Goal: Task Accomplishment & Management: Use online tool/utility

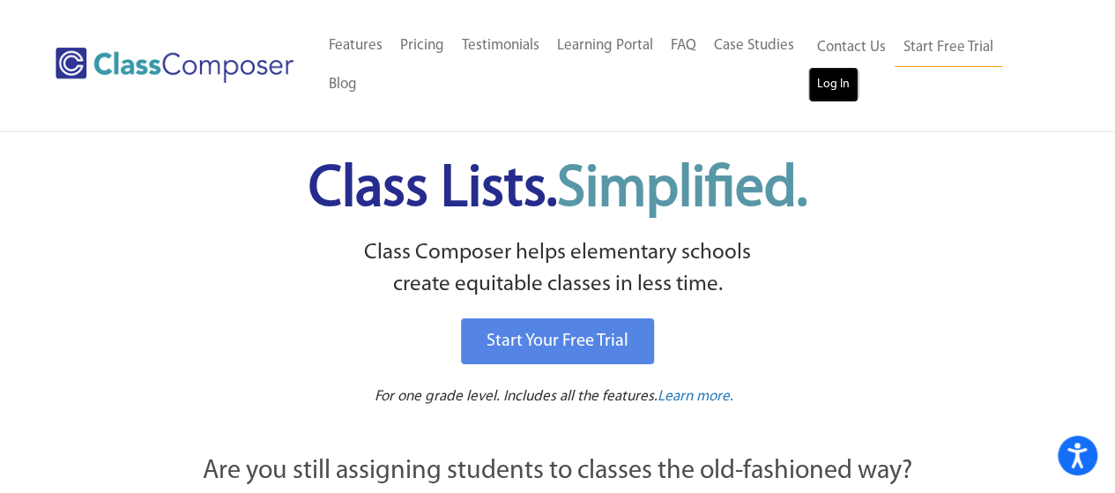
click at [835, 81] on link "Log In" at bounding box center [833, 84] width 50 height 35
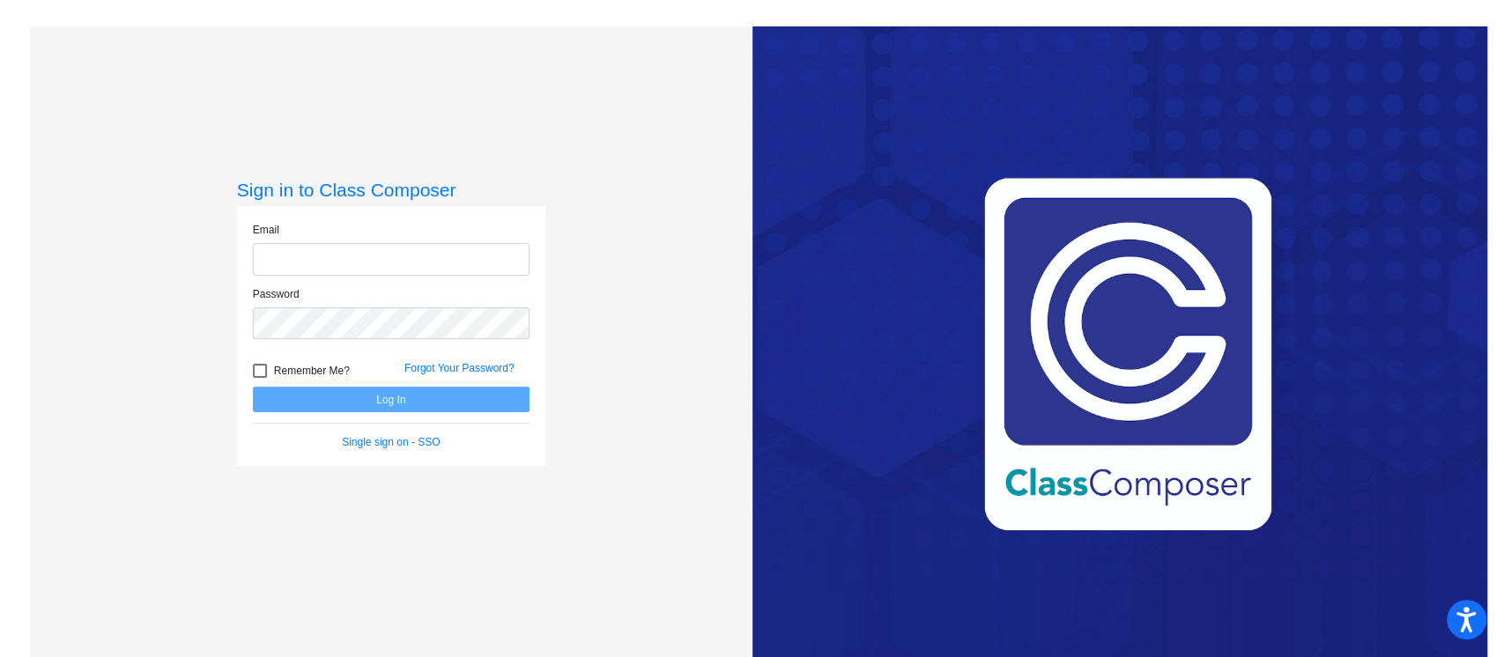
click at [360, 262] on input "email" at bounding box center [391, 259] width 277 height 33
type input "[EMAIL_ADDRESS][DOMAIN_NAME]"
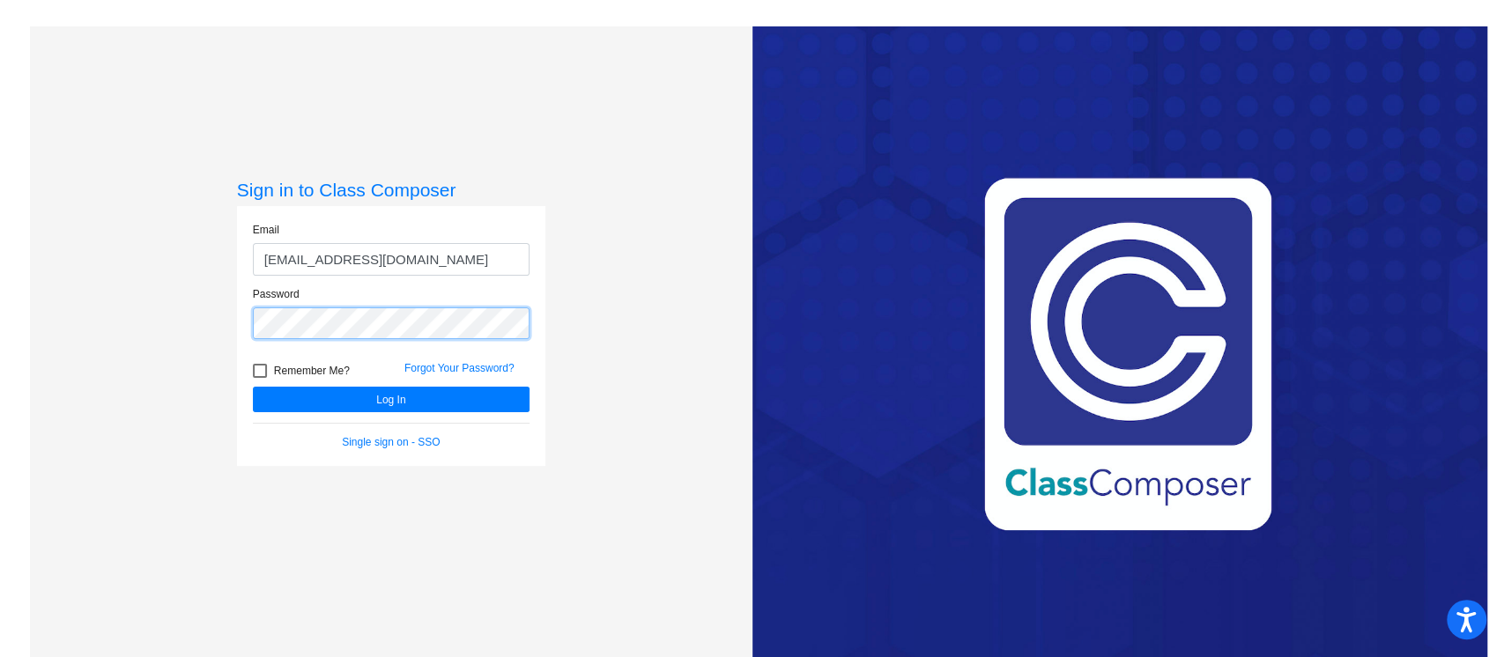
click at [253, 387] on button "Log In" at bounding box center [391, 400] width 277 height 26
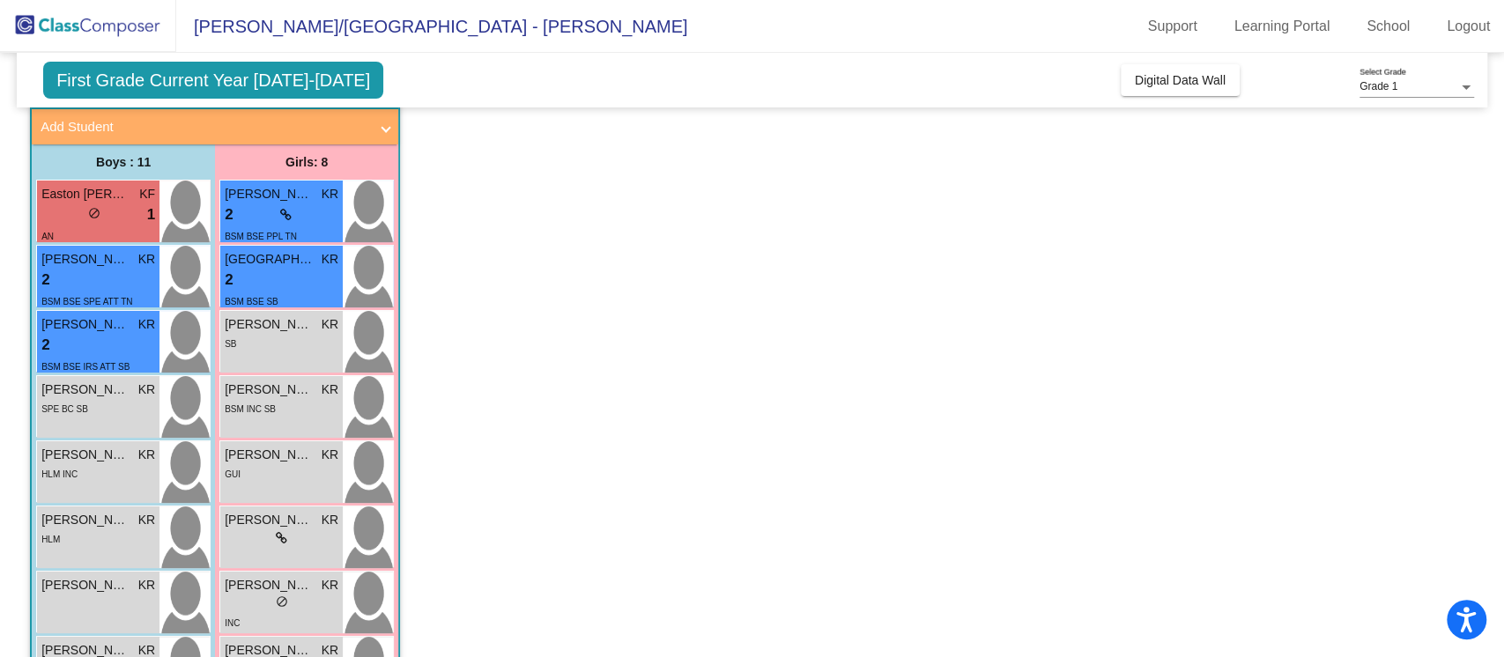
scroll to position [100, 0]
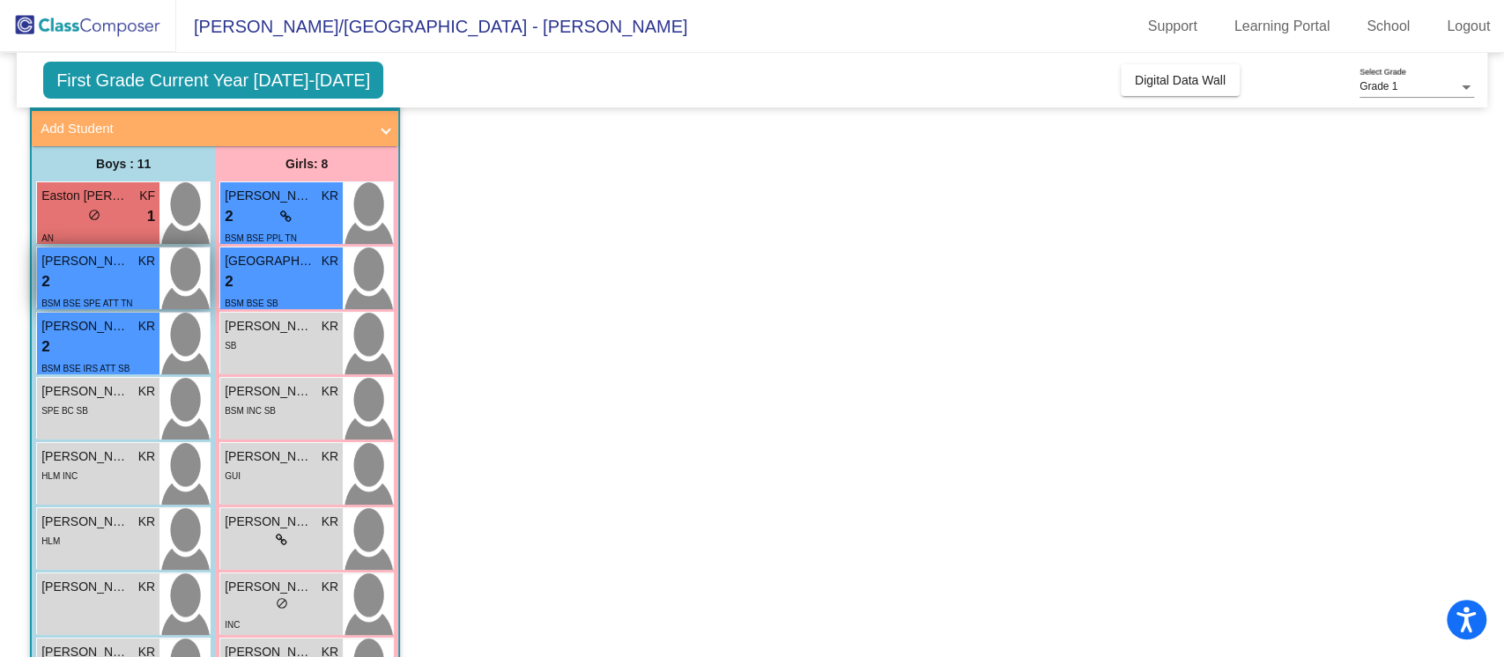
click at [113, 285] on div "2 lock do_not_disturb_alt" at bounding box center [98, 282] width 114 height 23
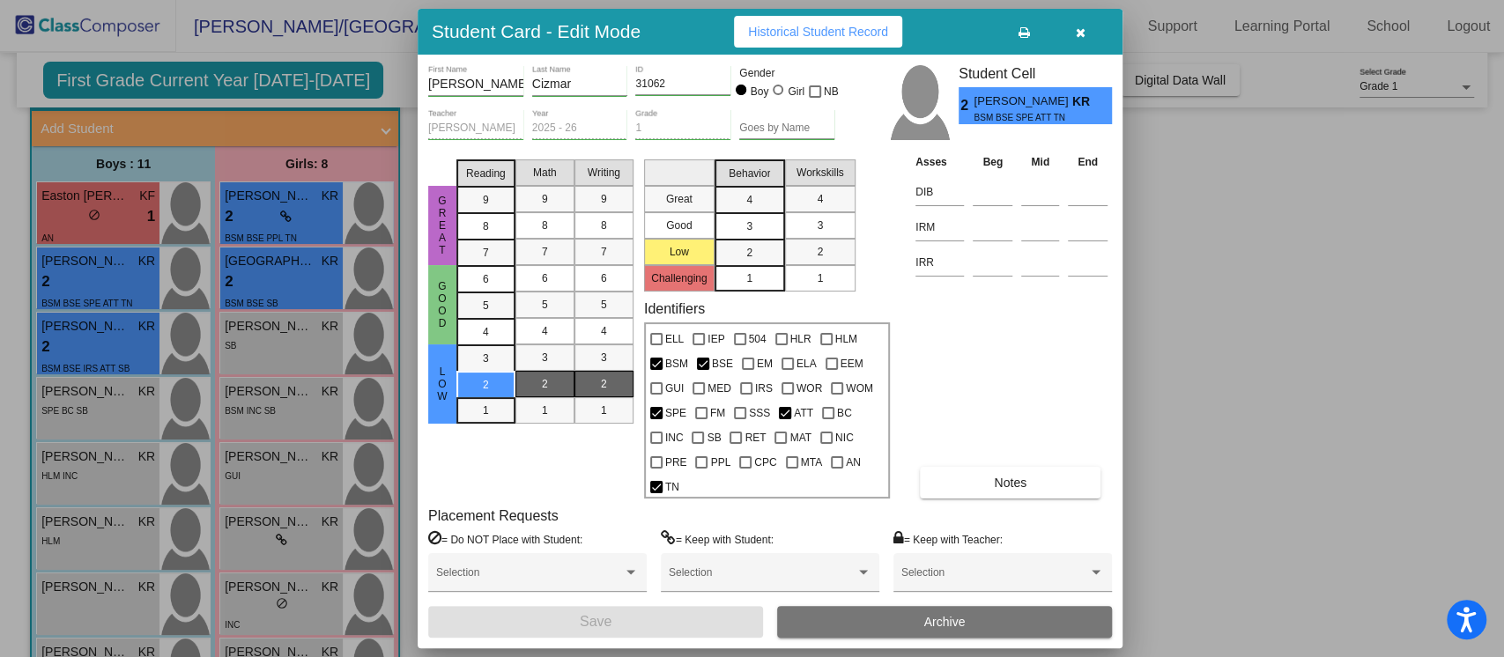
click at [1012, 484] on span "Notes" at bounding box center [1010, 483] width 33 height 14
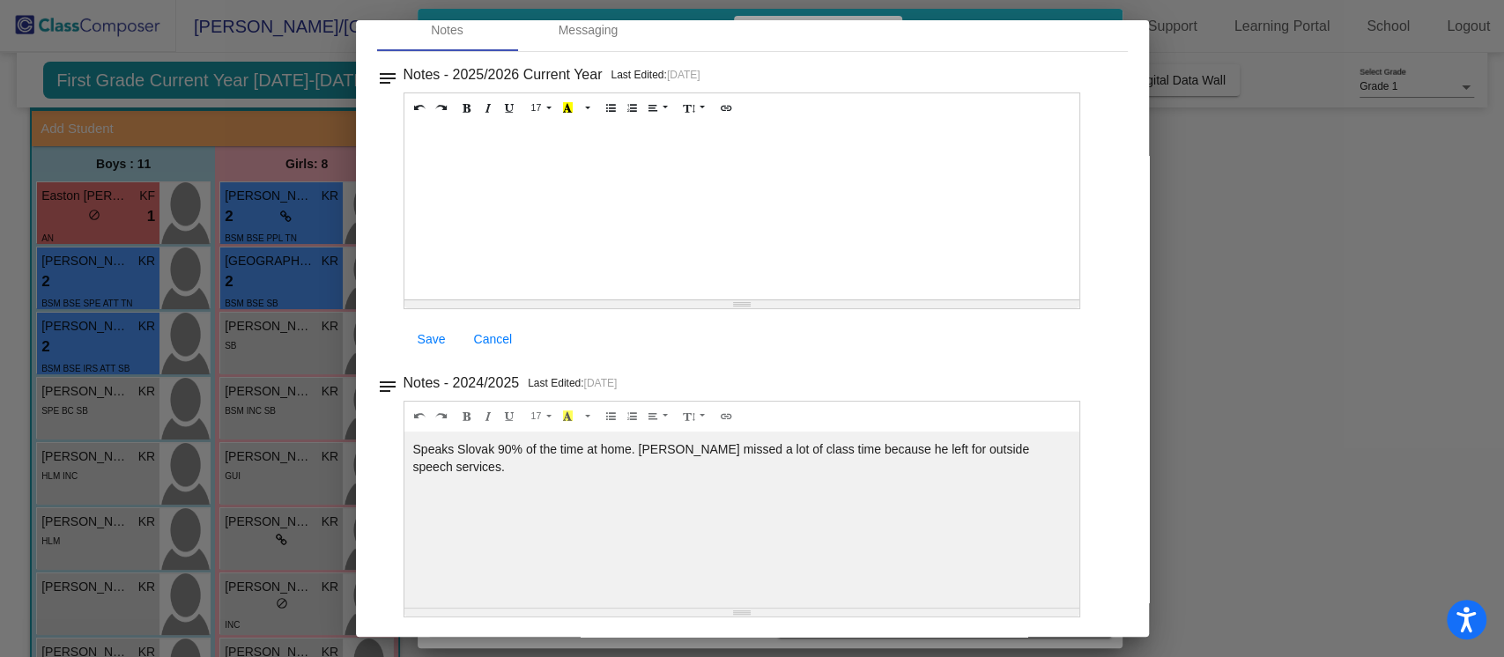
scroll to position [0, 0]
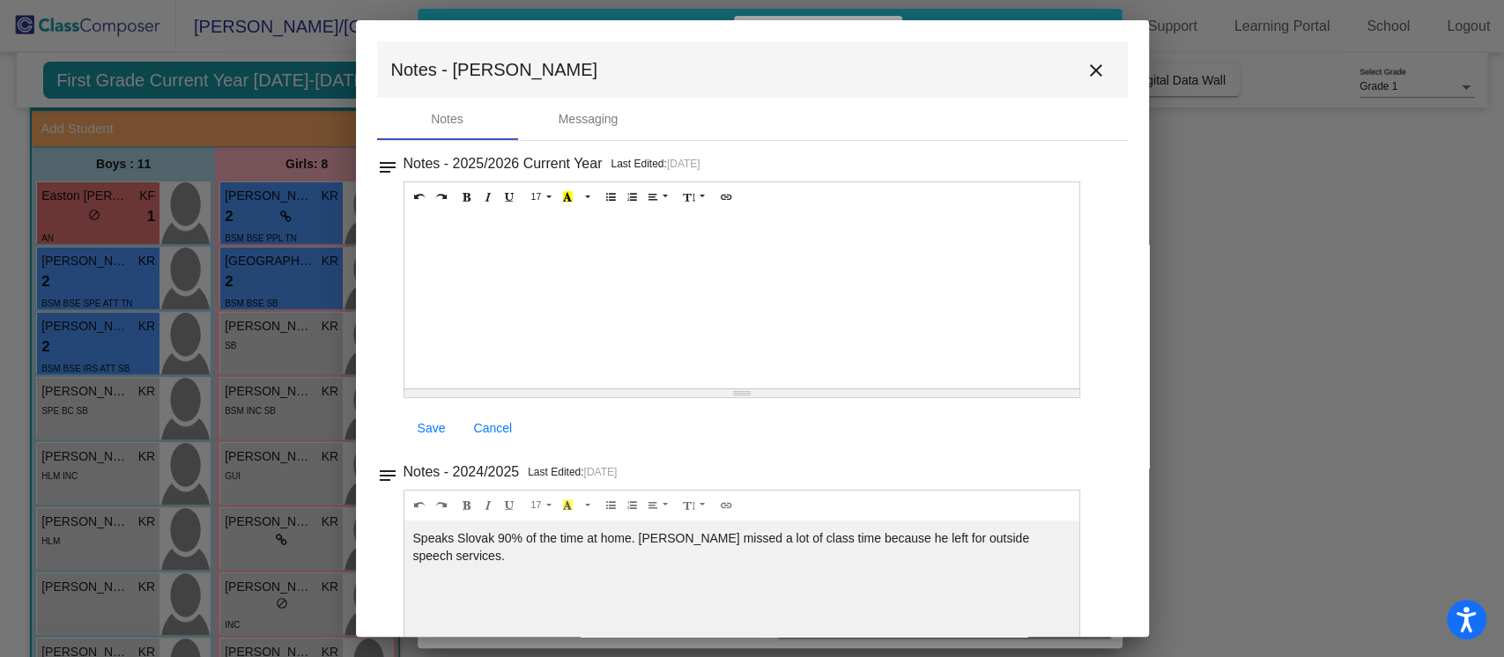
click at [1089, 65] on mat-icon "close" at bounding box center [1096, 70] width 21 height 21
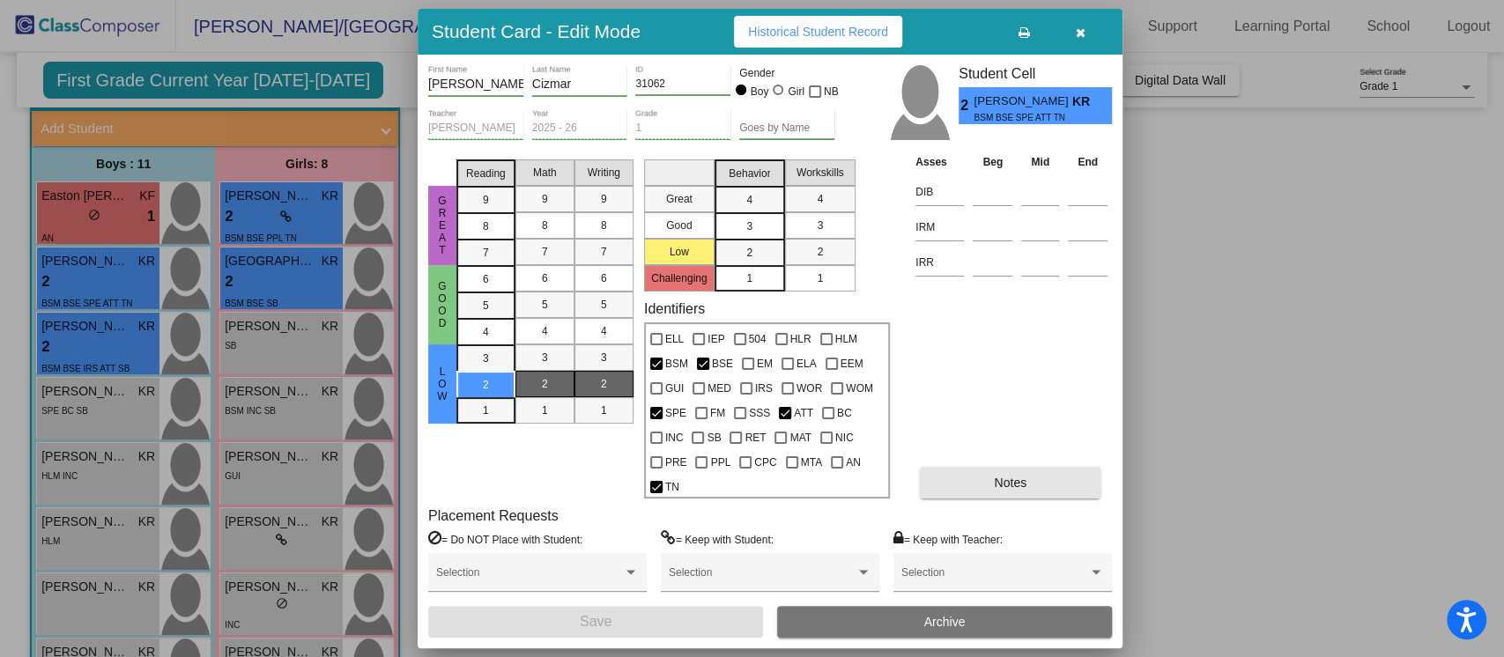
click at [982, 477] on button "Notes" at bounding box center [1010, 483] width 181 height 32
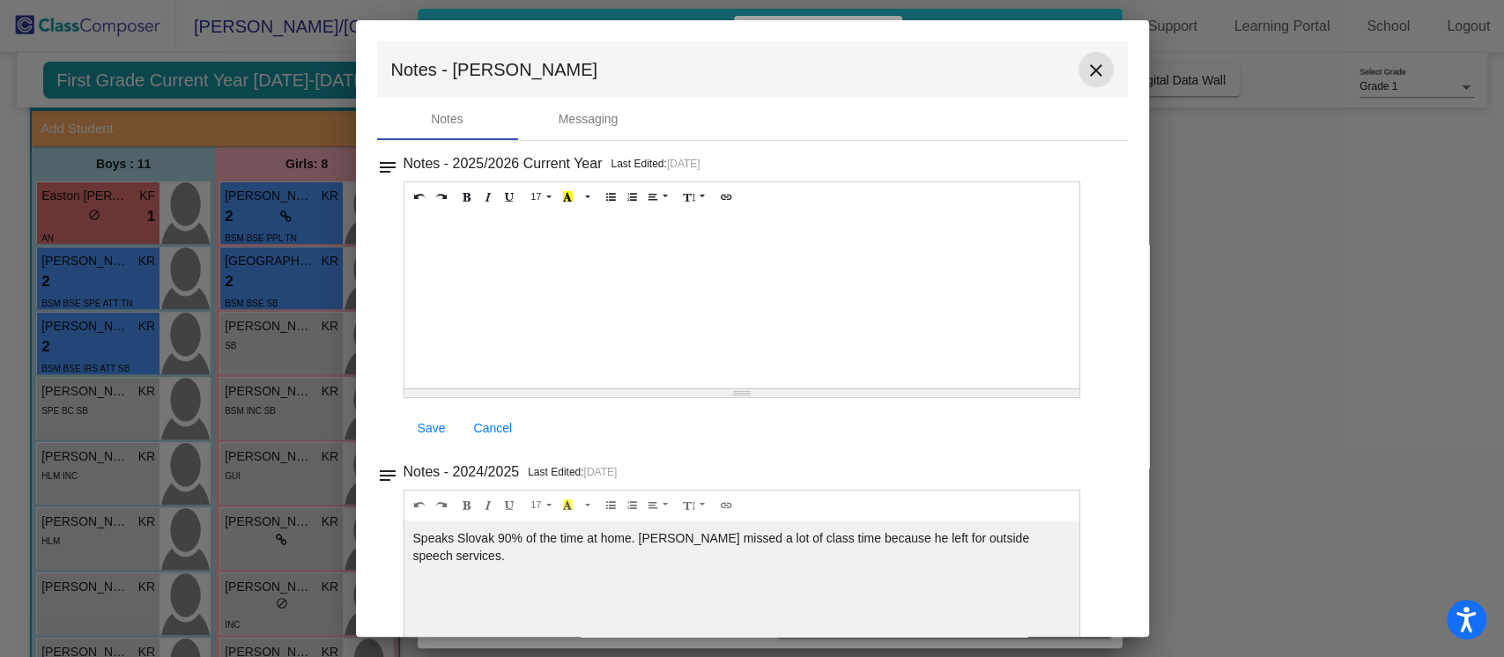
click at [1086, 70] on mat-icon "close" at bounding box center [1096, 70] width 21 height 21
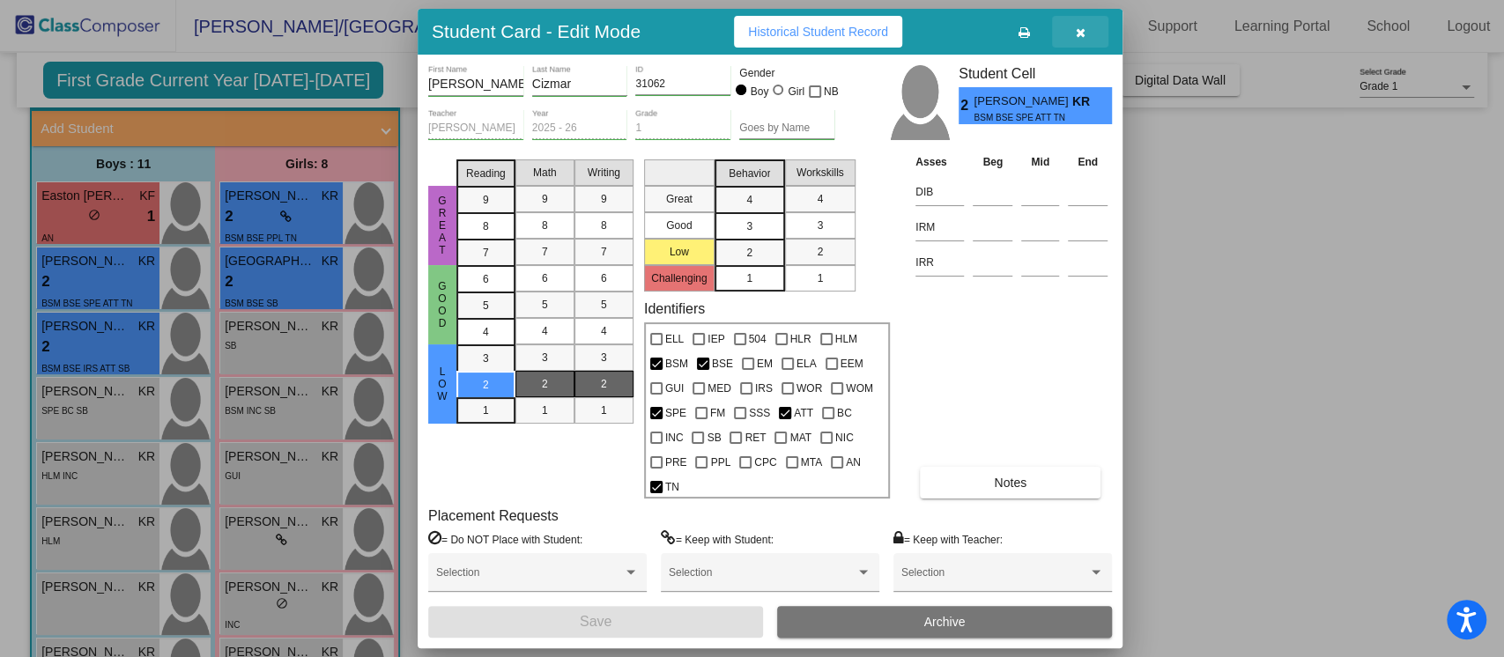
click at [1083, 27] on icon "button" at bounding box center [1081, 32] width 10 height 12
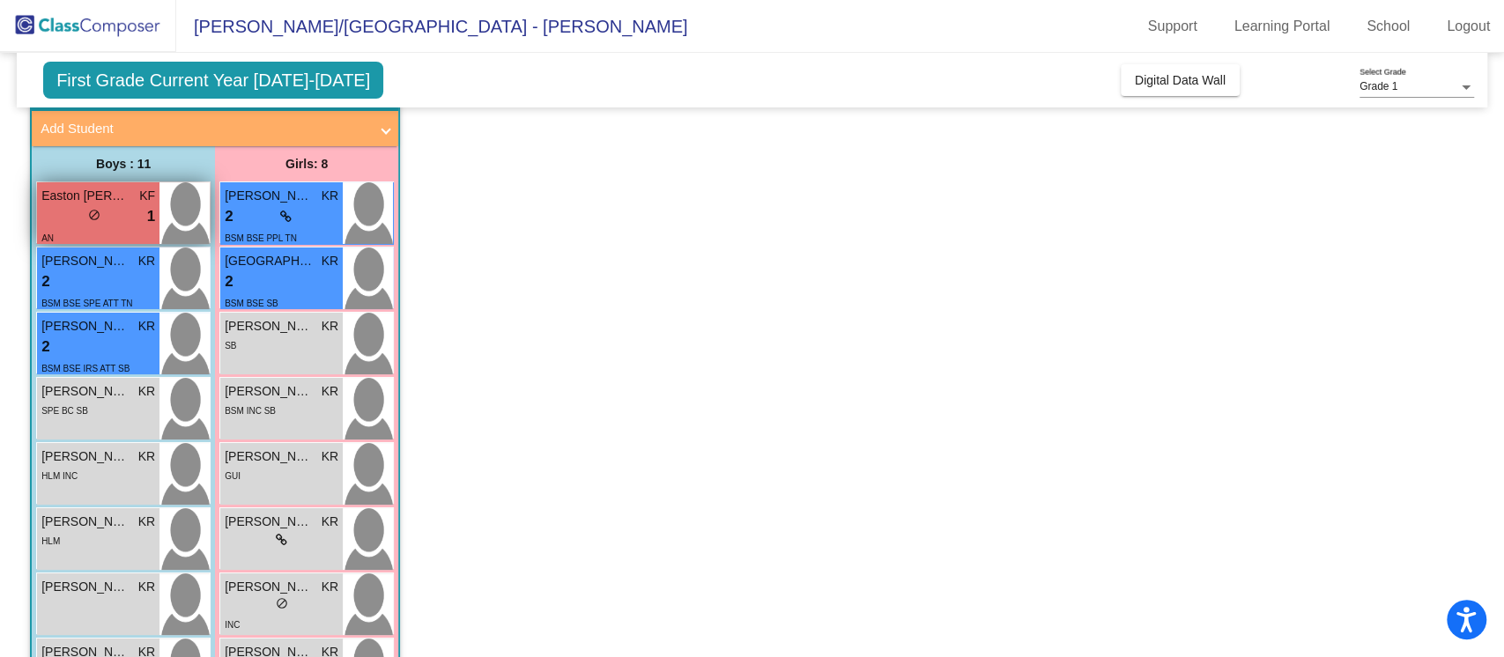
click at [122, 199] on span "Easton [PERSON_NAME]" at bounding box center [85, 196] width 88 height 19
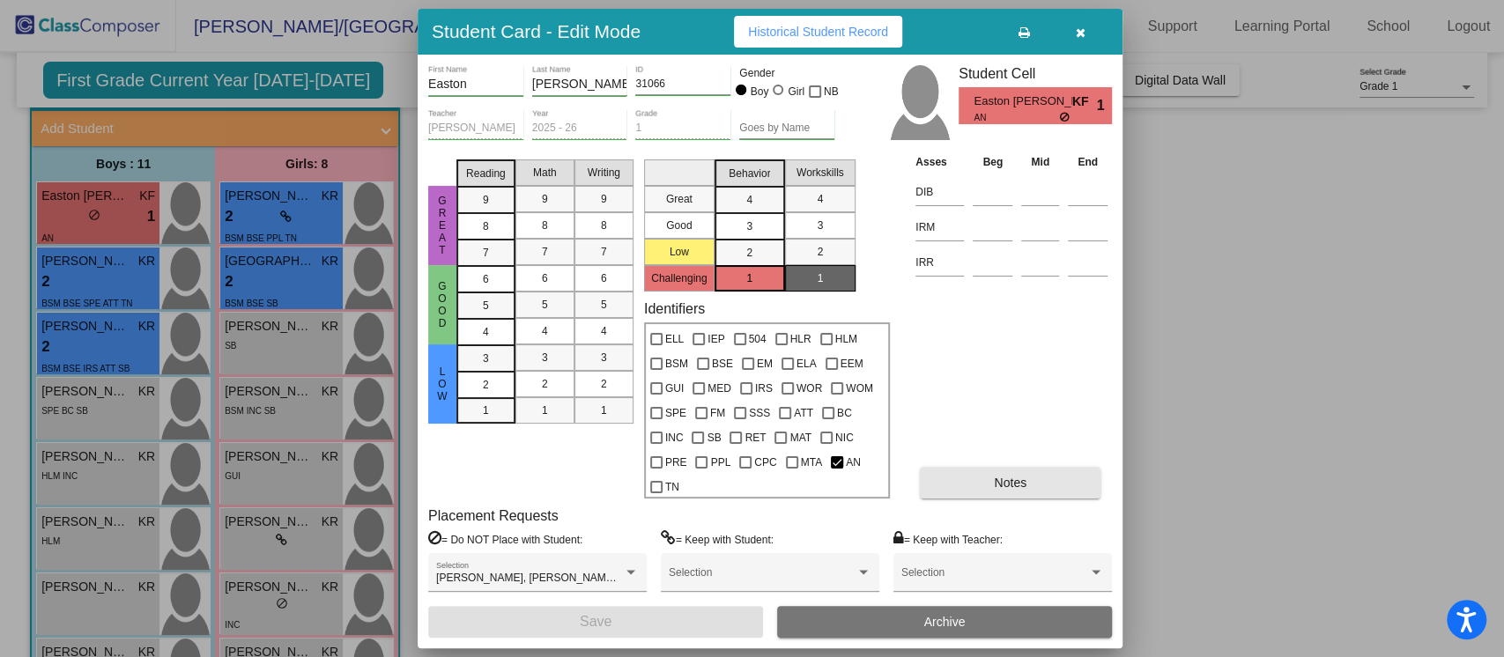
click at [1029, 478] on button "Notes" at bounding box center [1010, 483] width 181 height 32
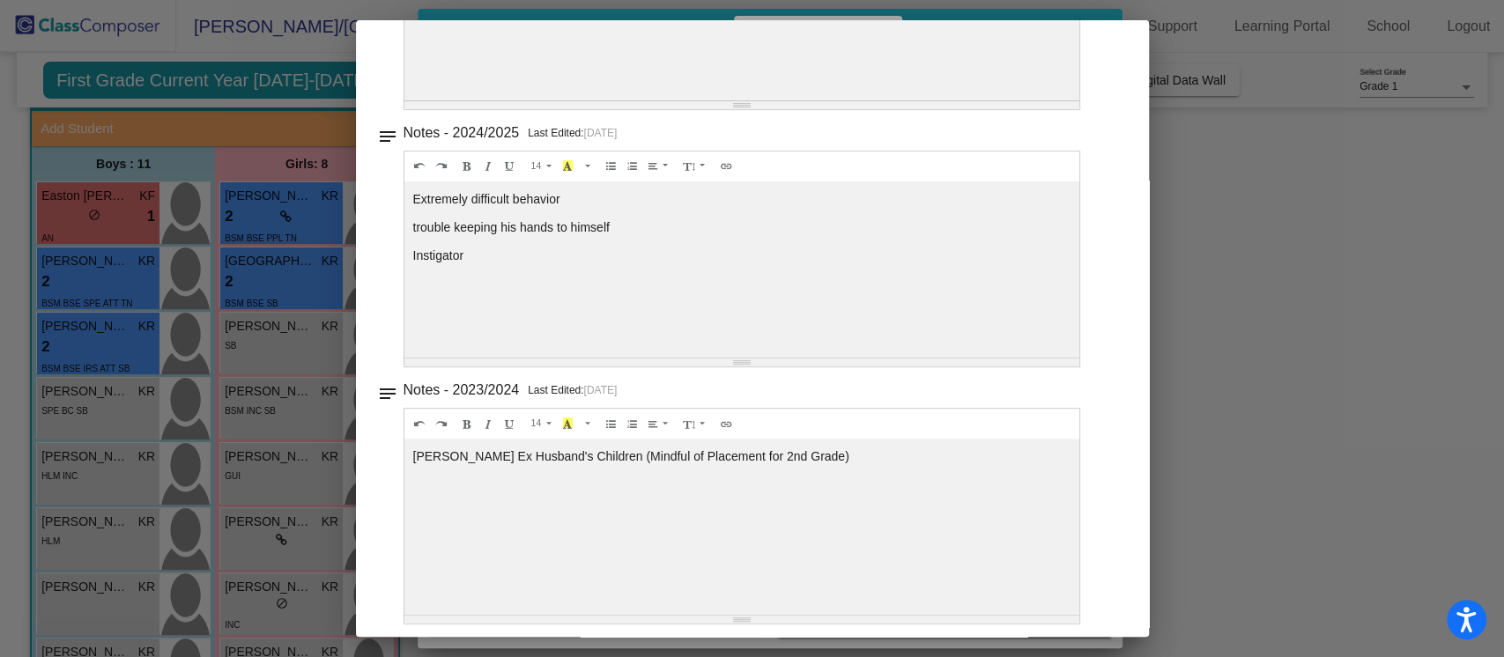
scroll to position [294, 0]
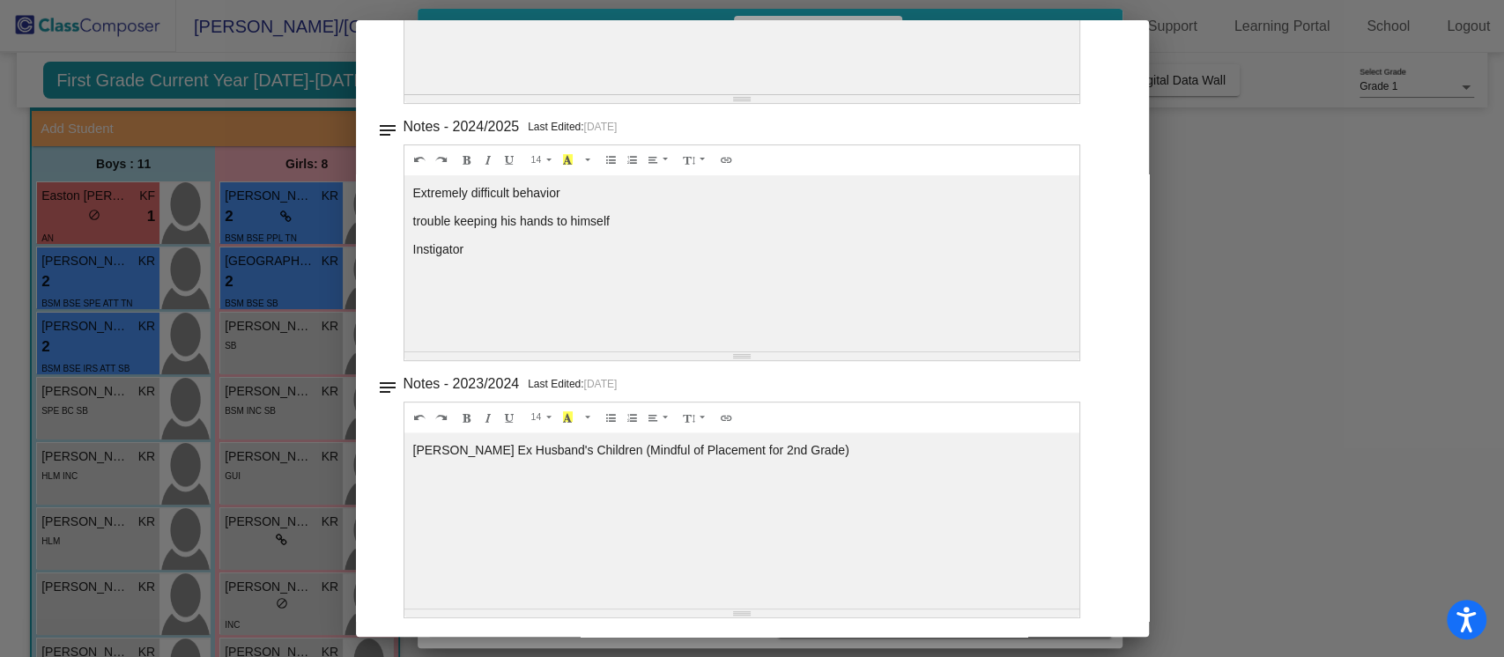
click at [1237, 354] on div at bounding box center [752, 328] width 1504 height 657
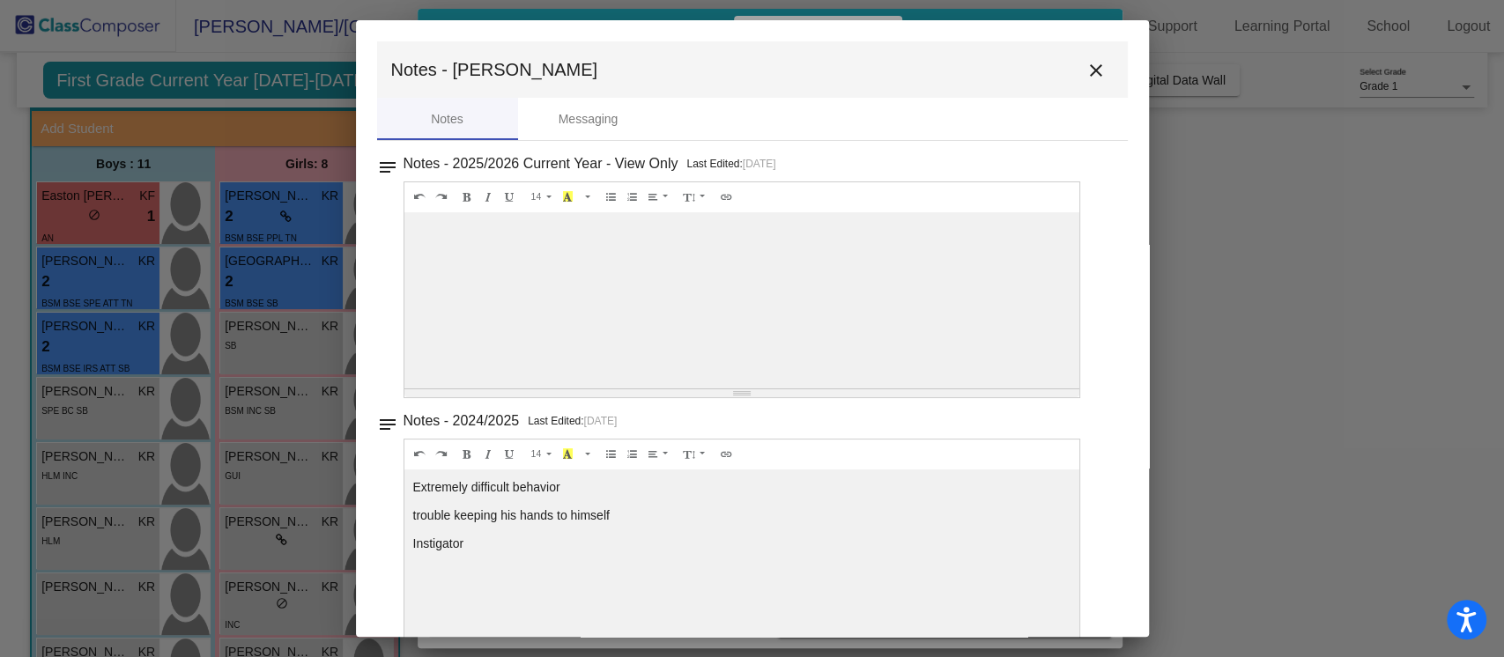
click at [1086, 71] on mat-icon "close" at bounding box center [1096, 70] width 21 height 21
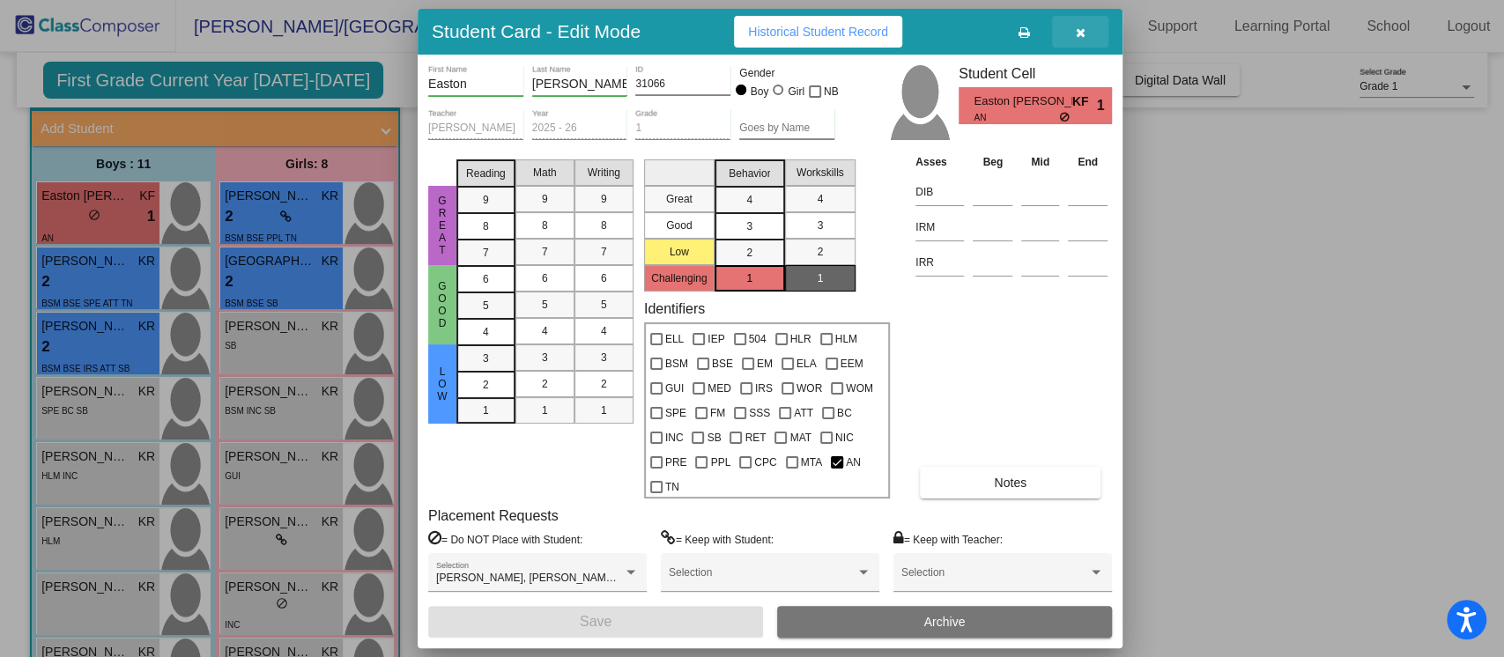
click at [1080, 25] on span "button" at bounding box center [1081, 32] width 10 height 14
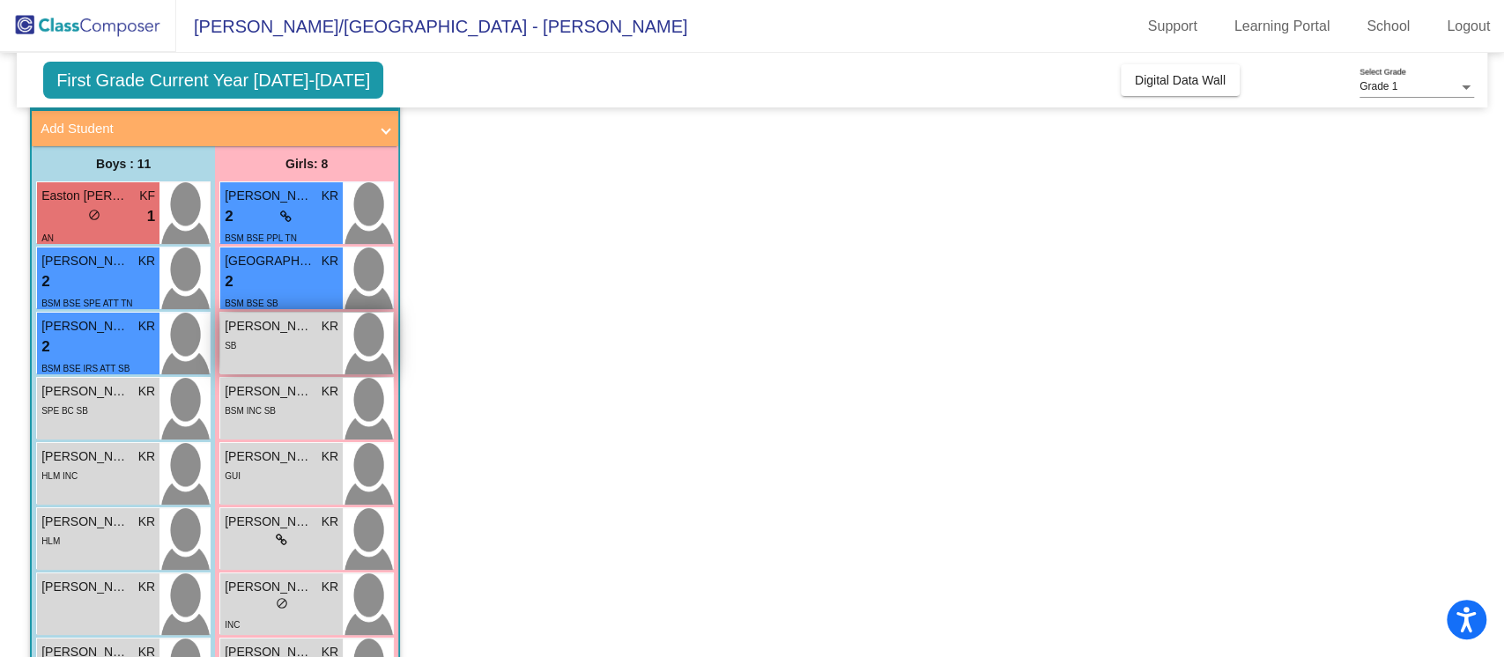
click at [263, 328] on span "[PERSON_NAME]" at bounding box center [269, 326] width 88 height 19
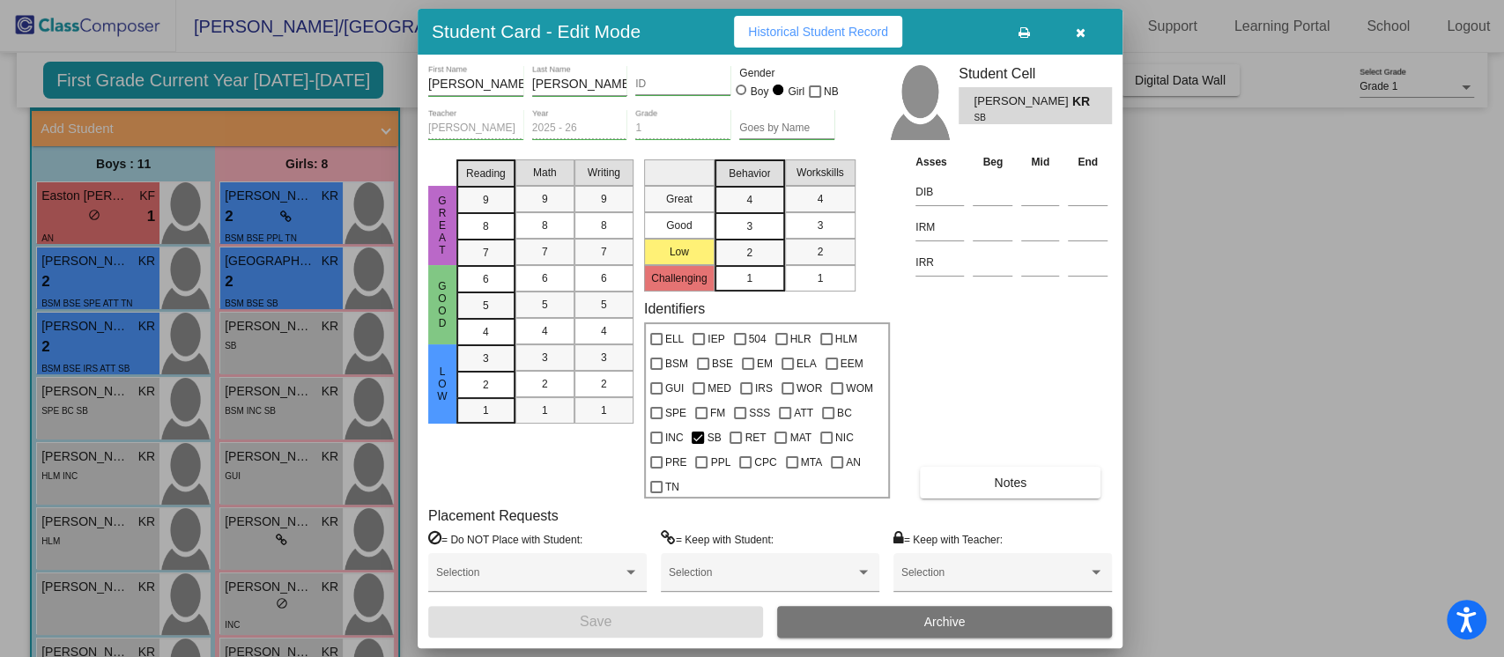
click at [1087, 32] on button "button" at bounding box center [1080, 32] width 56 height 32
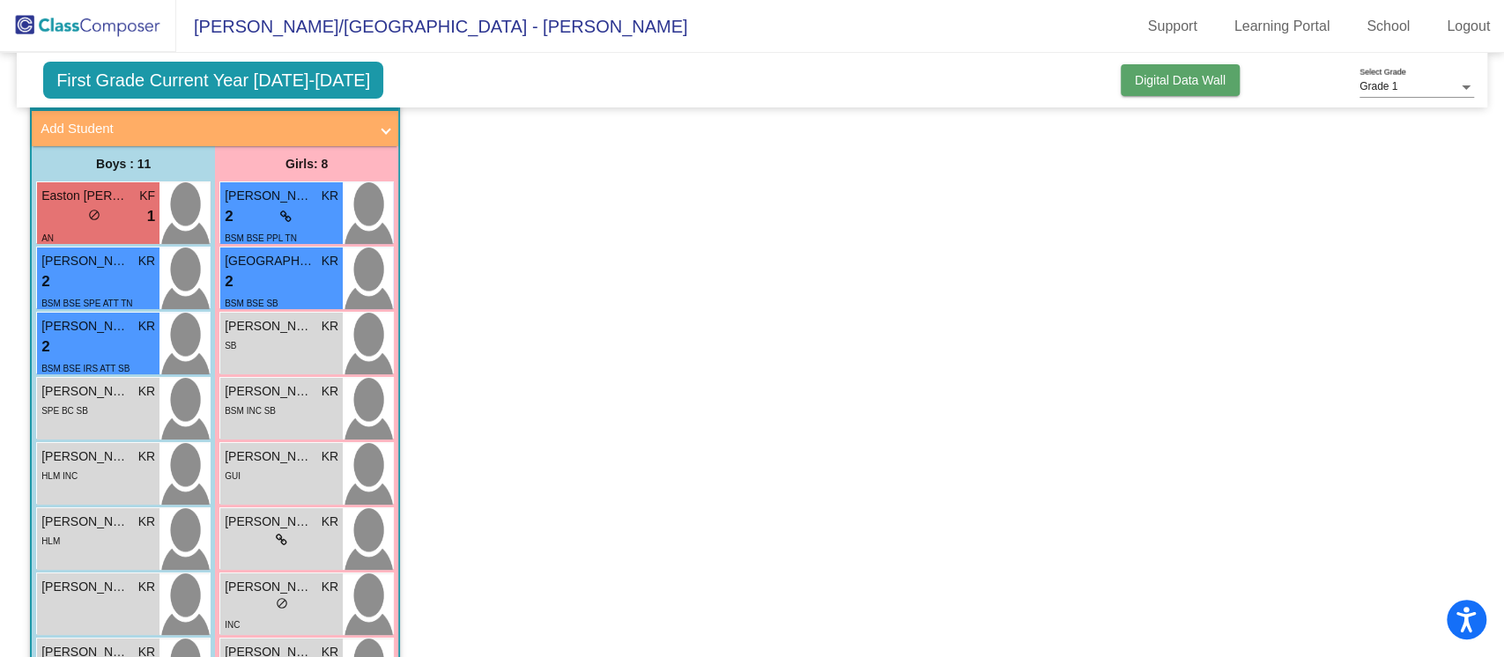
click at [1170, 79] on span "Digital Data Wall" at bounding box center [1180, 80] width 91 height 14
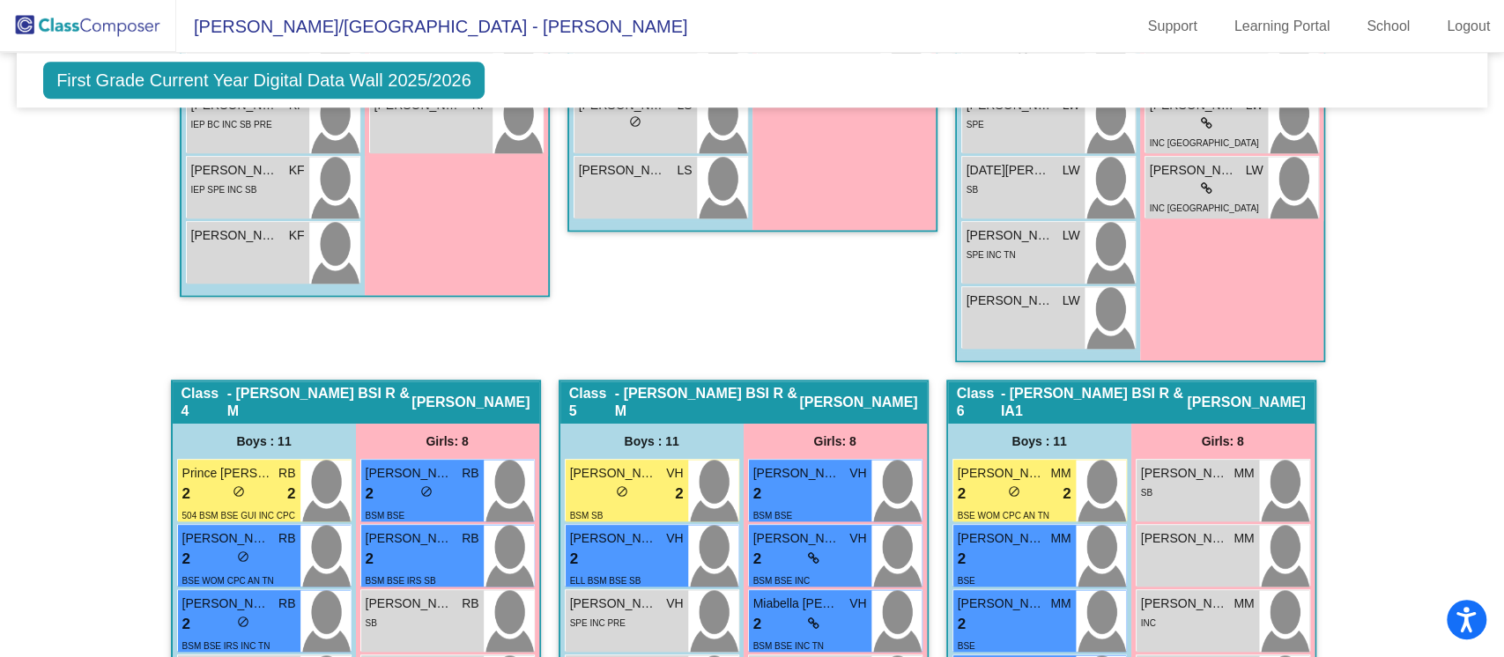
scroll to position [100, 0]
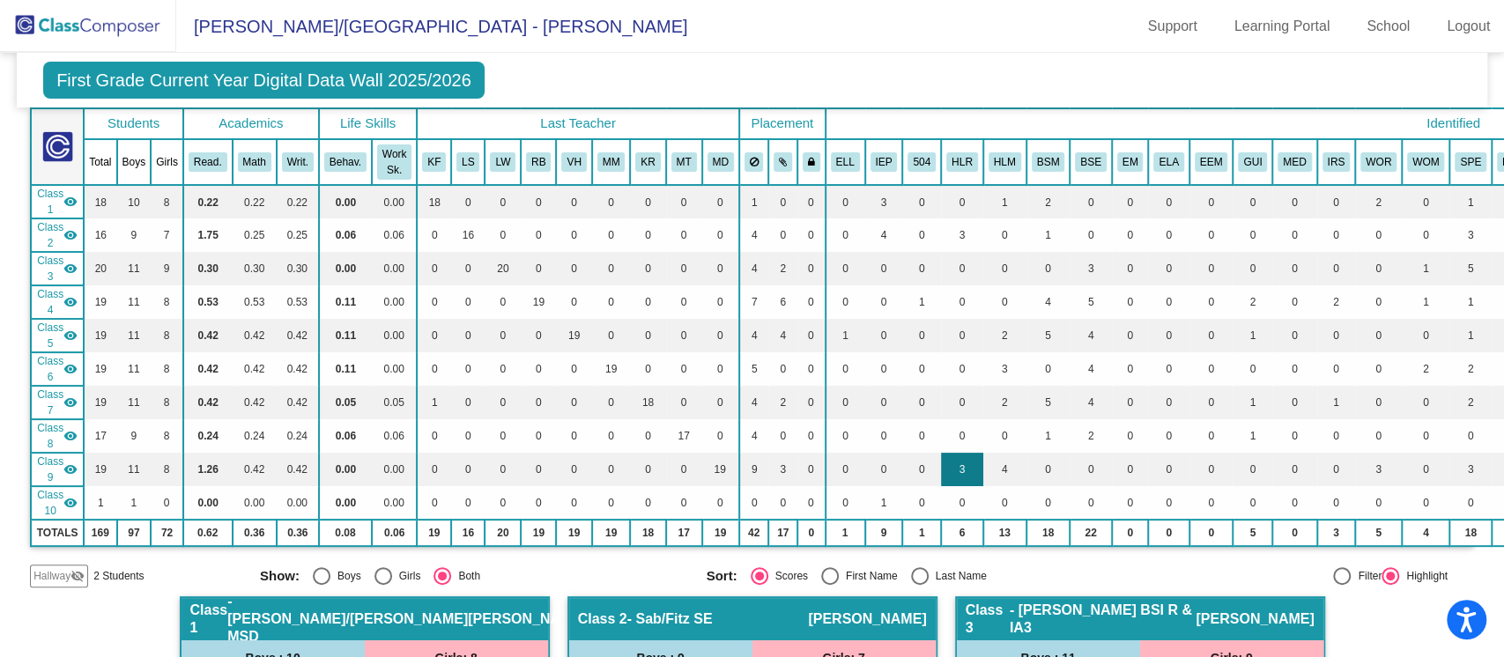
click at [953, 465] on td "3" at bounding box center [962, 469] width 42 height 33
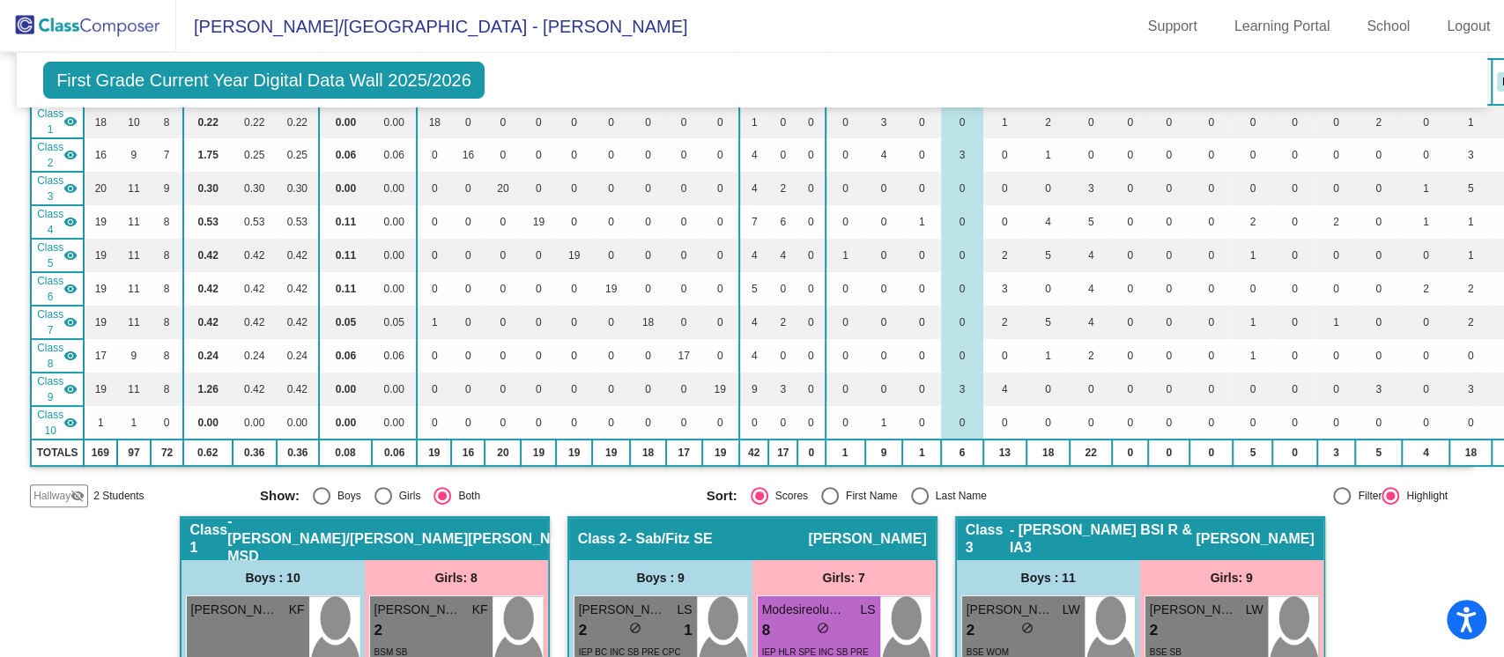
scroll to position [0, 0]
